Goal: Task Accomplishment & Management: Manage account settings

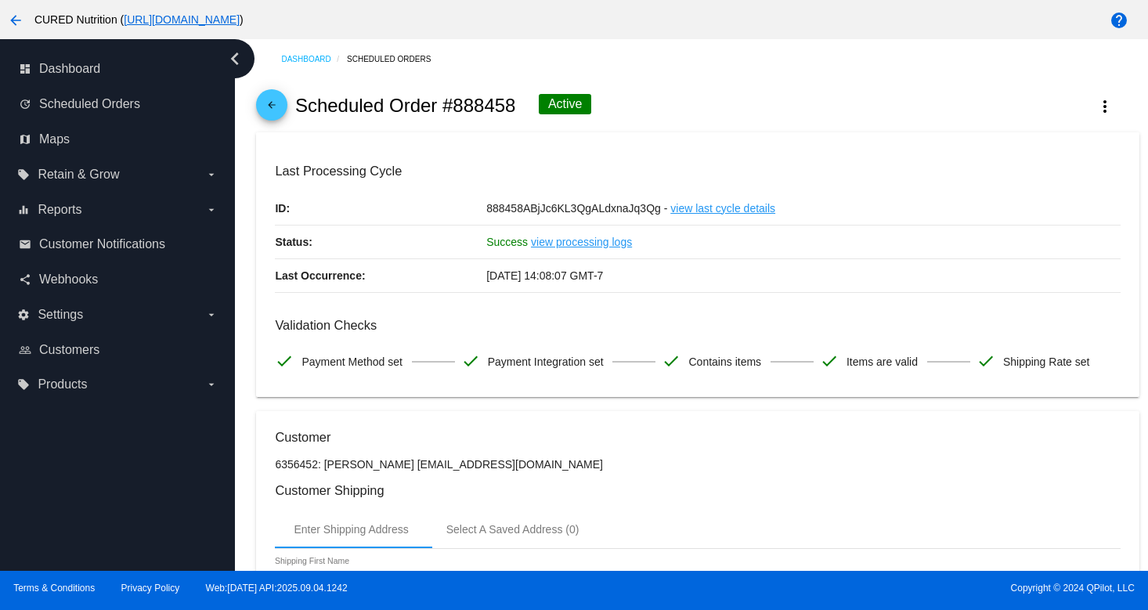
scroll to position [13, 0]
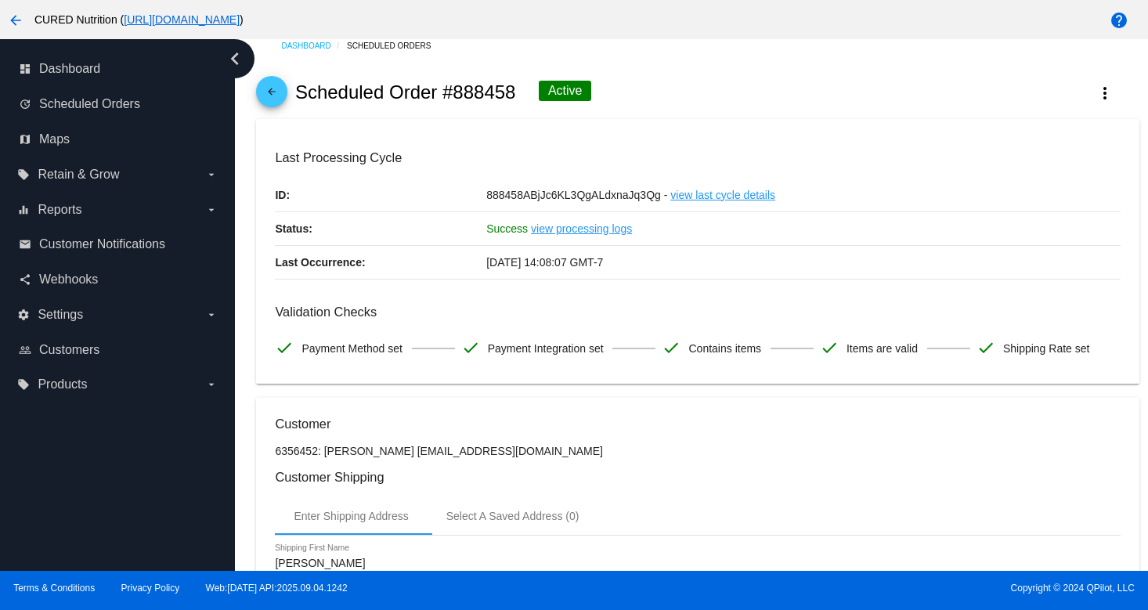
click at [269, 89] on mat-icon "arrow_back" at bounding box center [271, 95] width 19 height 19
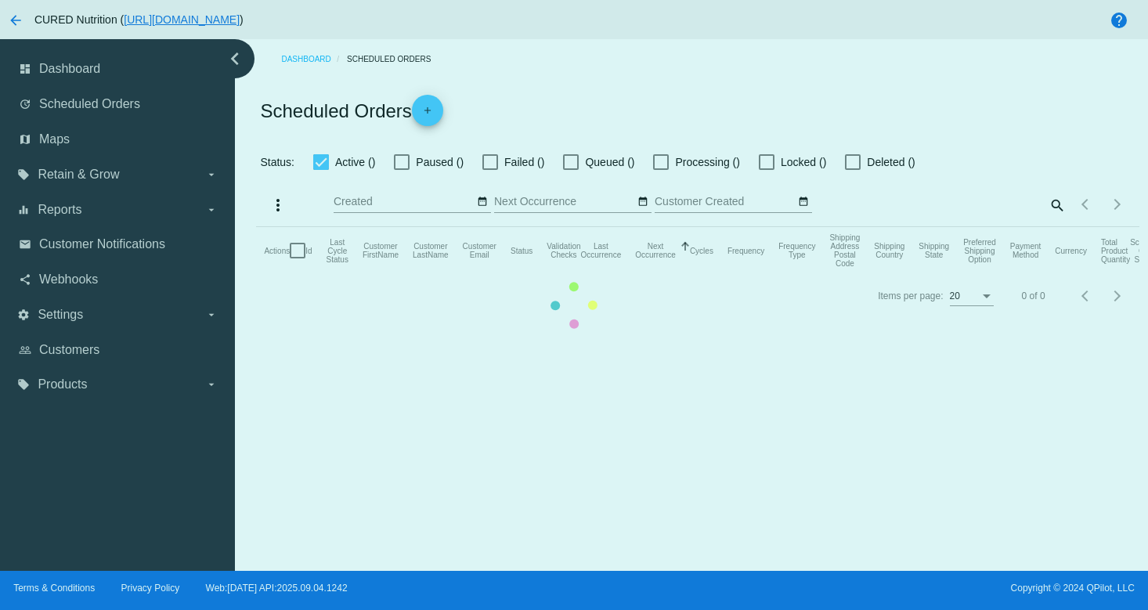
checkbox input "true"
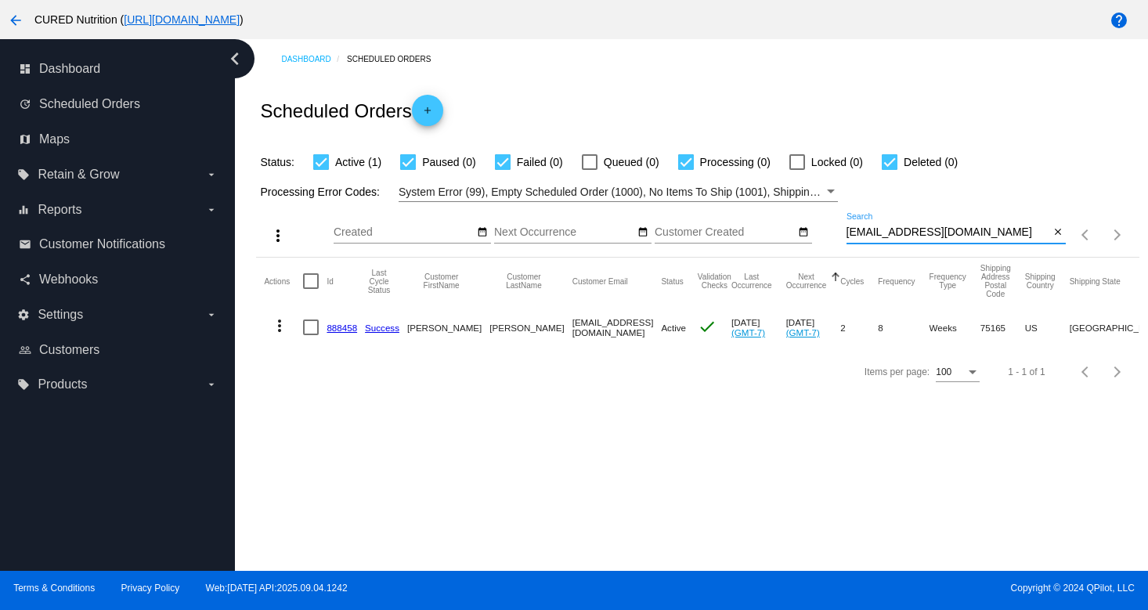
click at [926, 233] on input "[EMAIL_ADDRESS][DOMAIN_NAME]" at bounding box center [948, 232] width 204 height 13
paste input "[EMAIL_ADDRESS]"
type input "[EMAIL_ADDRESS][DOMAIN_NAME]"
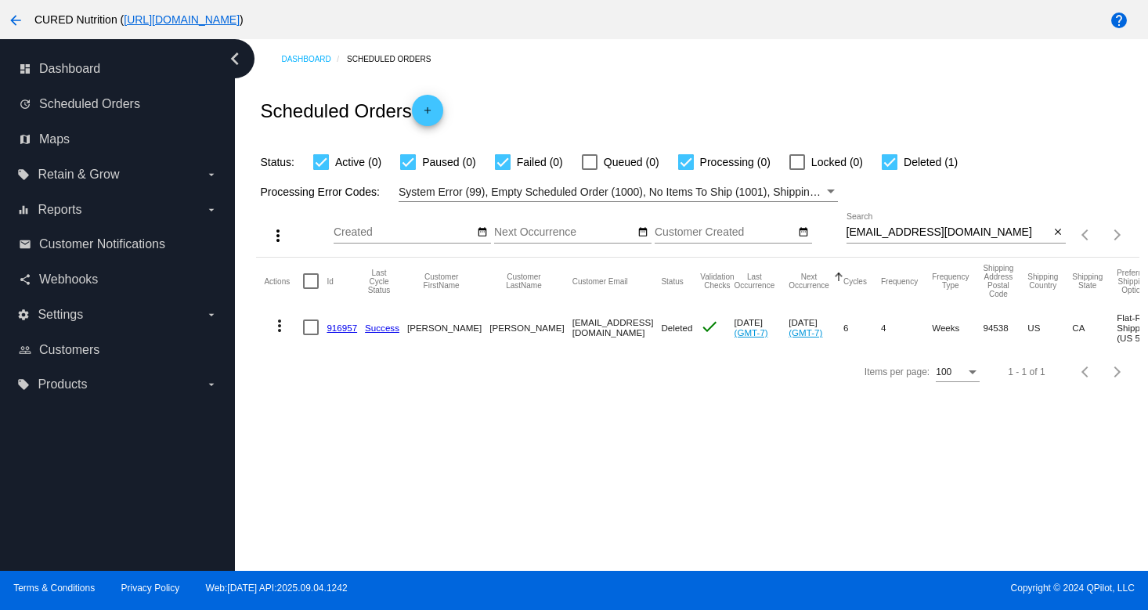
click at [341, 333] on link "916957" at bounding box center [342, 328] width 31 height 10
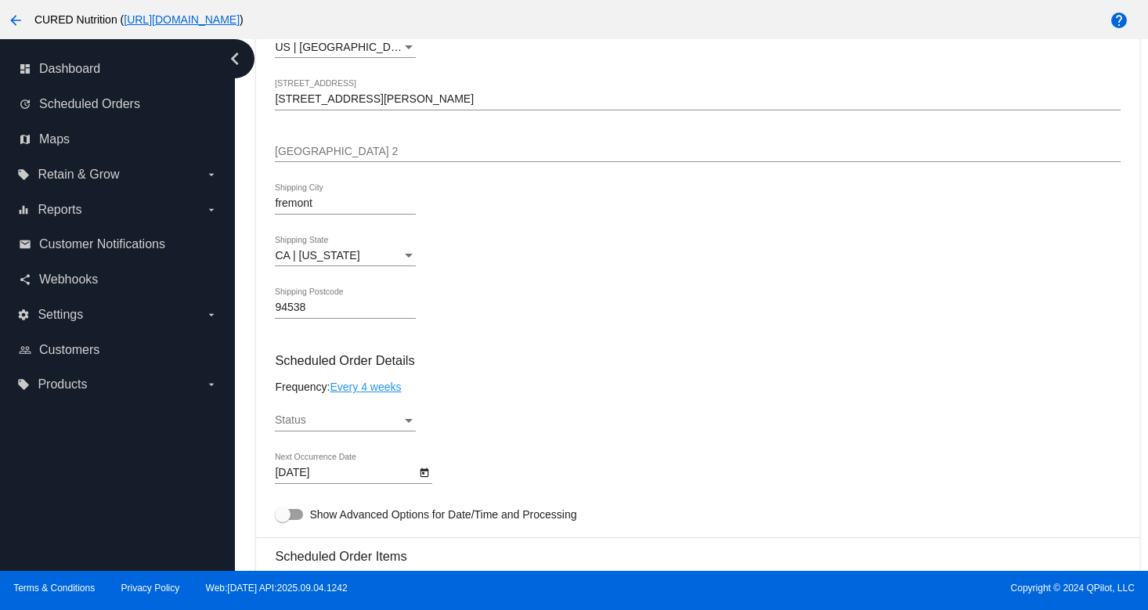
scroll to position [720, 0]
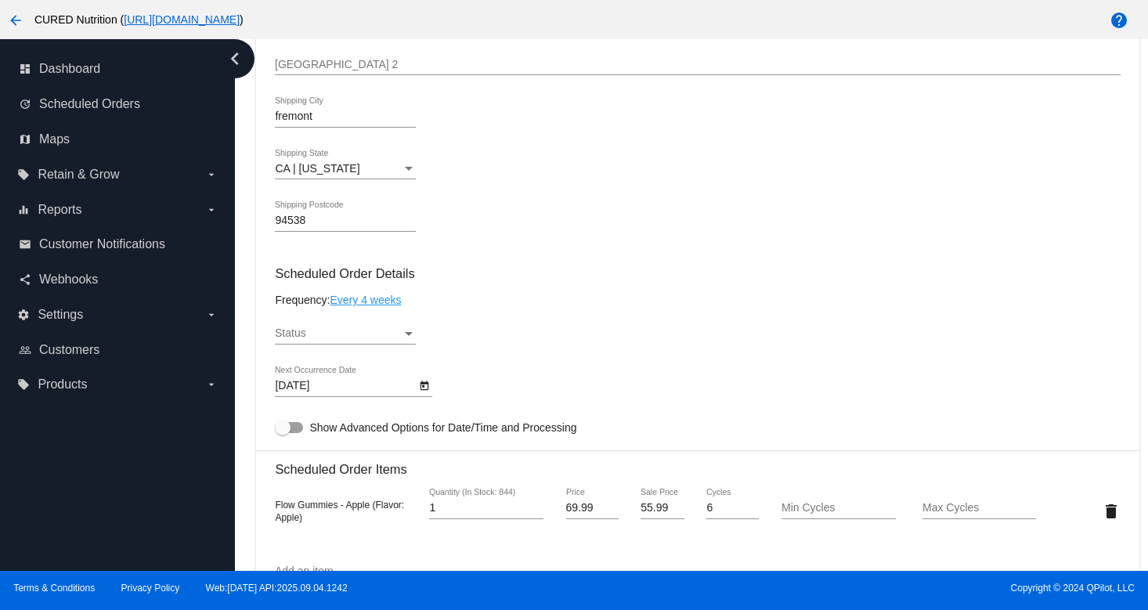
click at [406, 340] on div "Status" at bounding box center [409, 333] width 14 height 13
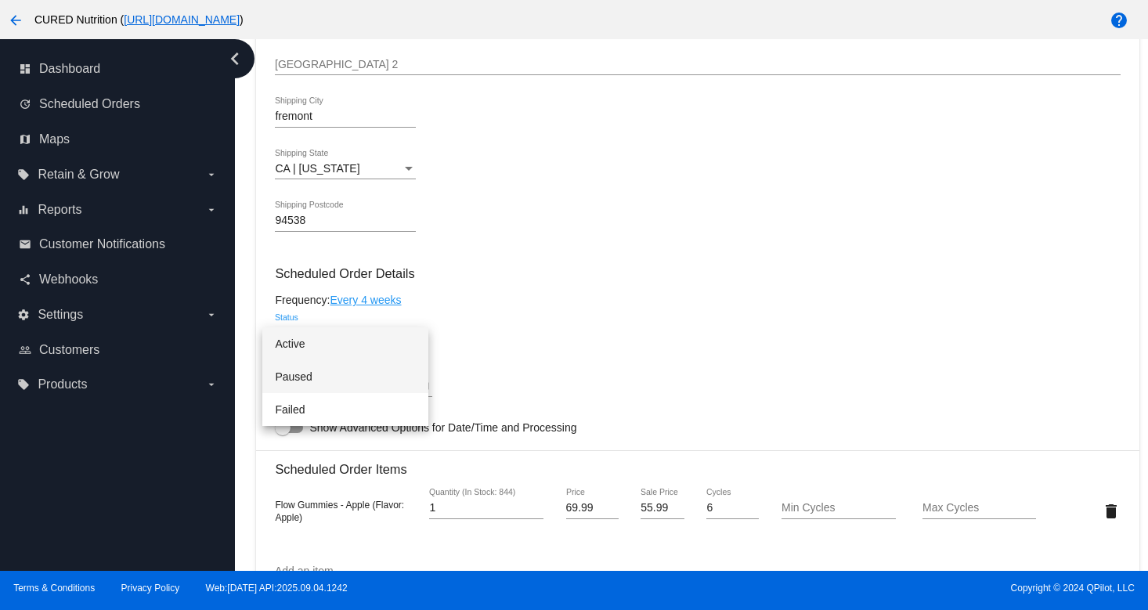
click at [398, 370] on span "Paused" at bounding box center [345, 376] width 141 height 33
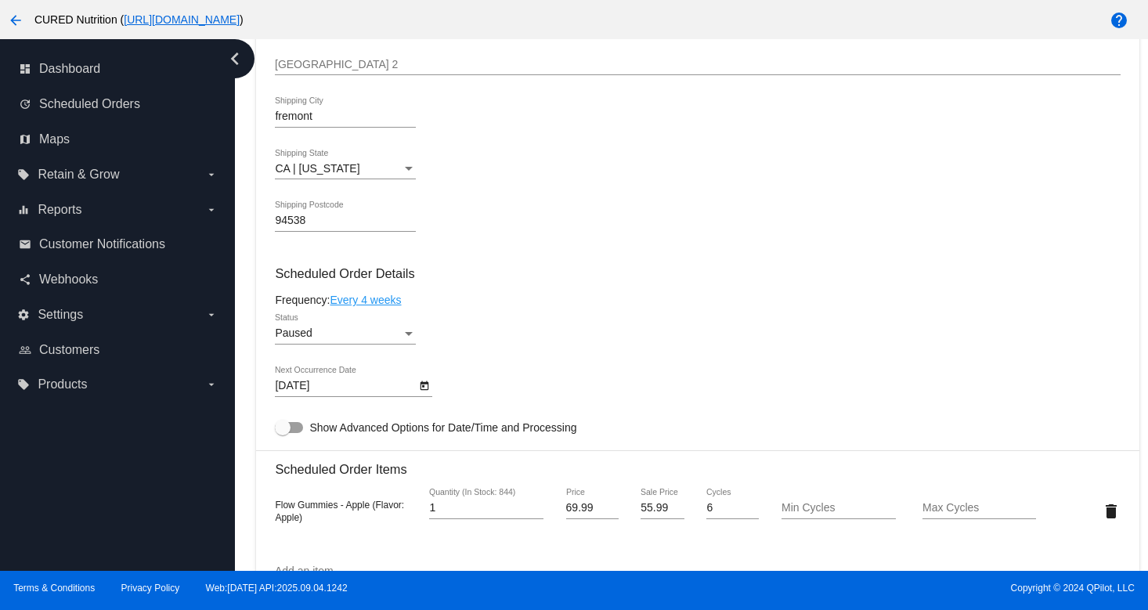
click at [506, 359] on div "Paused Status" at bounding box center [697, 336] width 845 height 45
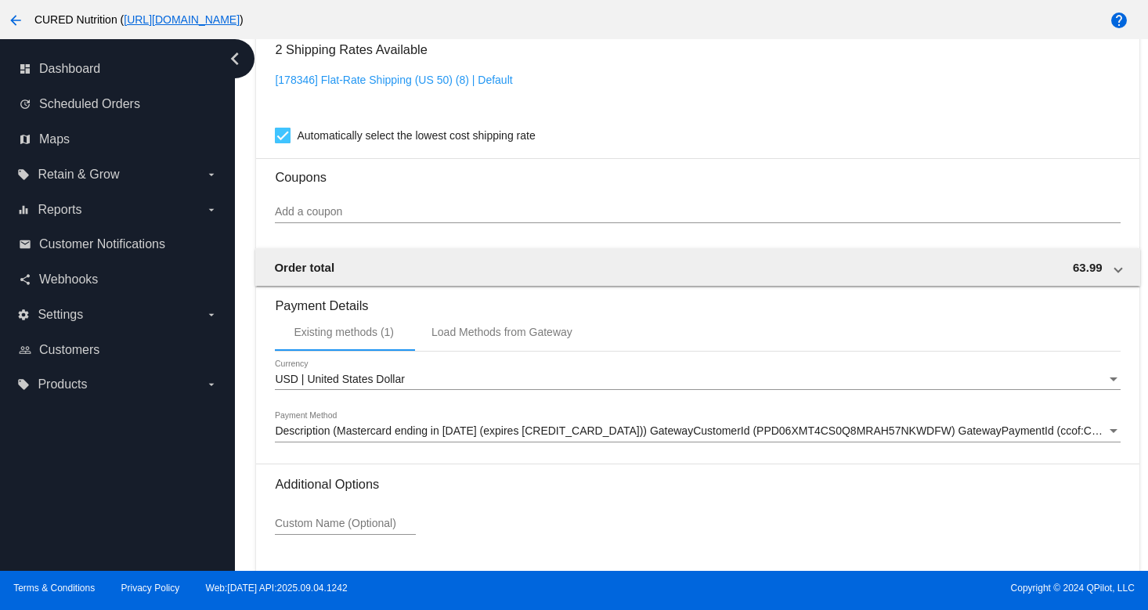
scroll to position [1420, 0]
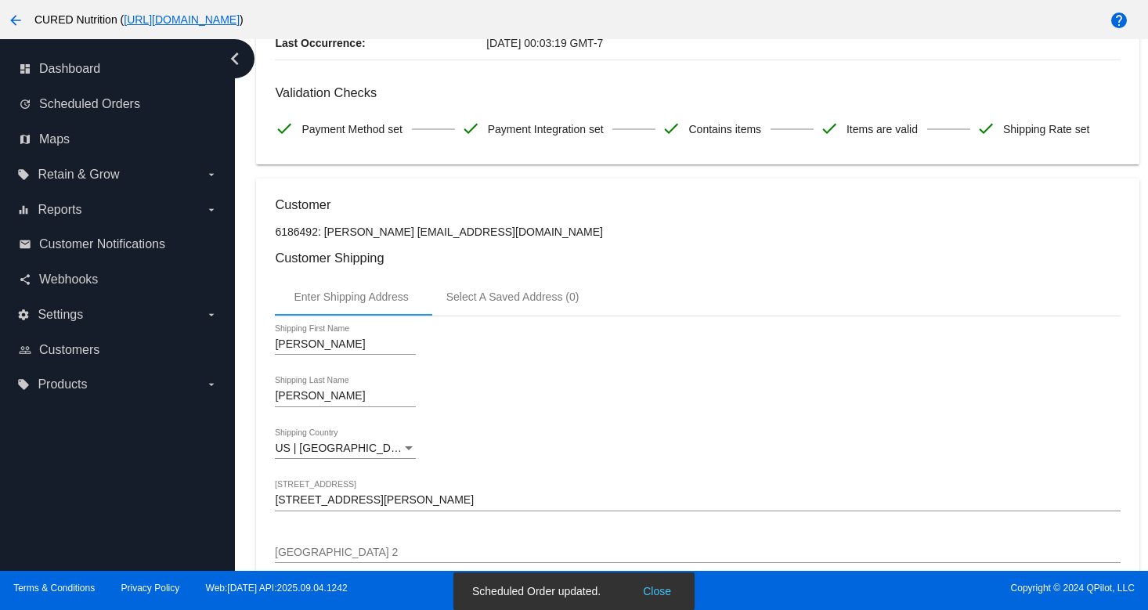
scroll to position [0, 0]
